Goal: Find specific page/section: Find specific page/section

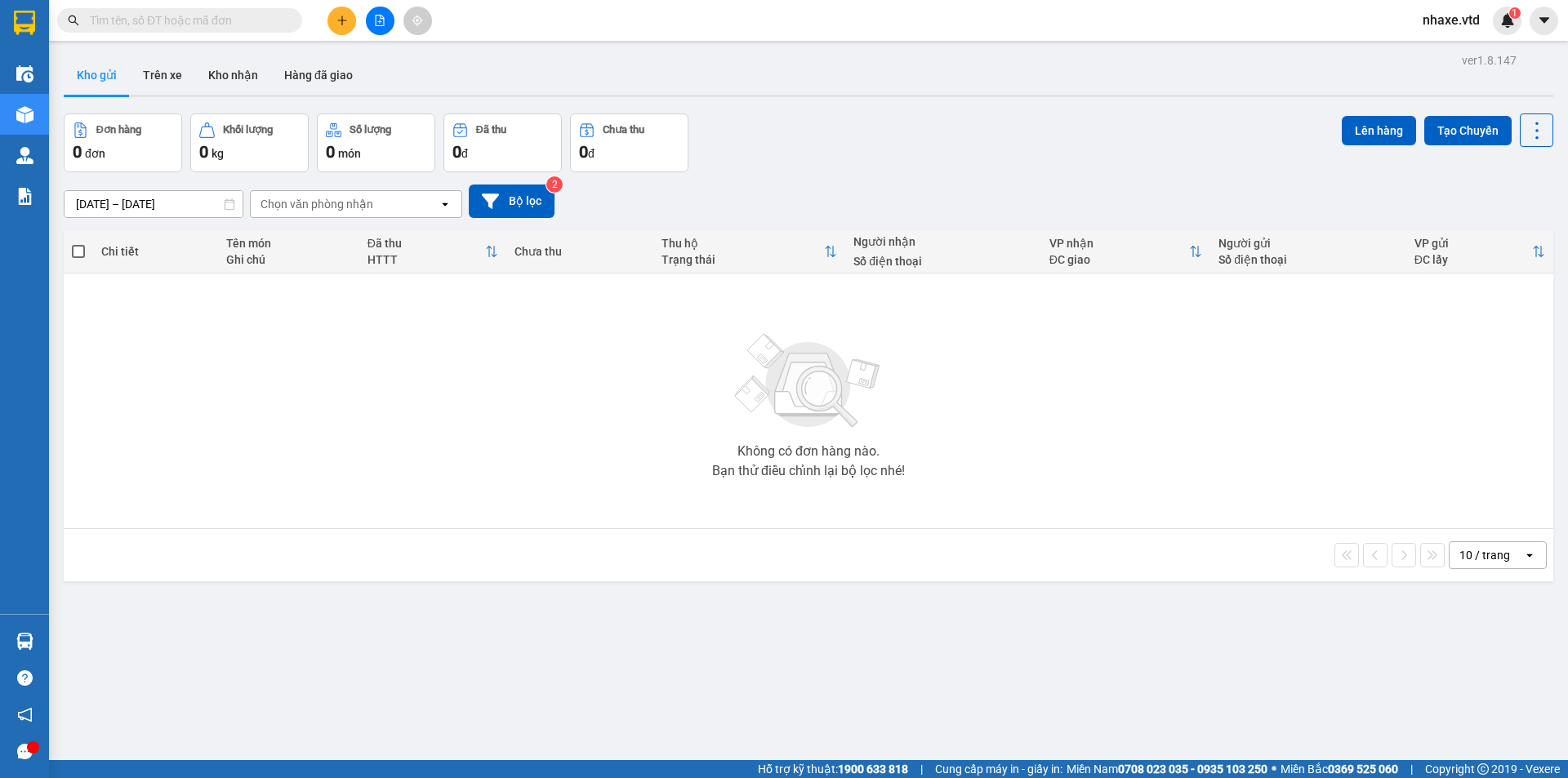
click at [263, 19] on input "text" at bounding box center [186, 20] width 193 height 18
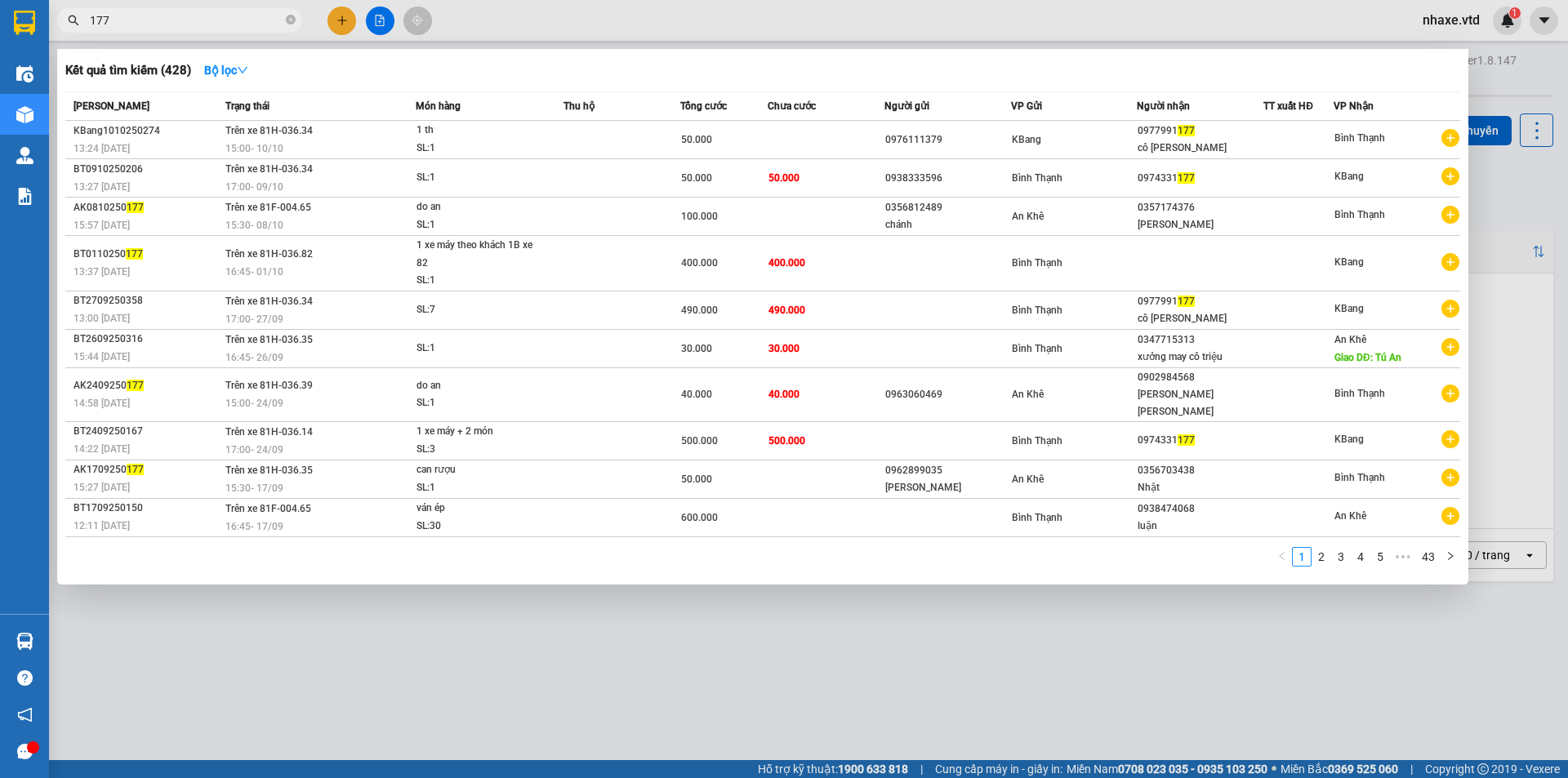
type input "177"
